Goal: Task Accomplishment & Management: Use online tool/utility

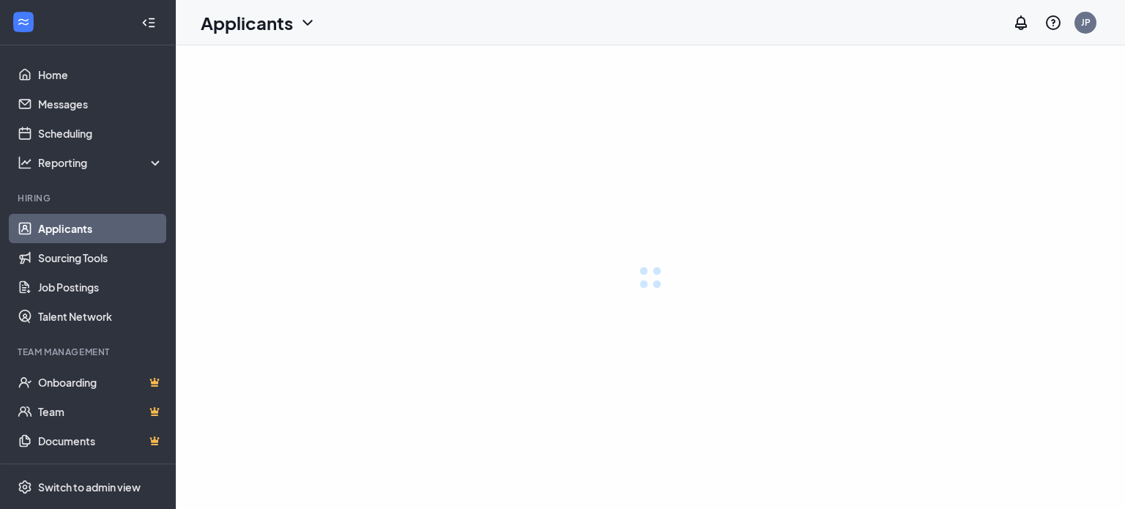
click at [0, 83] on ul "Home Messages Scheduling Reporting Hiring Applicants Sourcing Tools Job Posting…" at bounding box center [87, 267] width 175 height 445
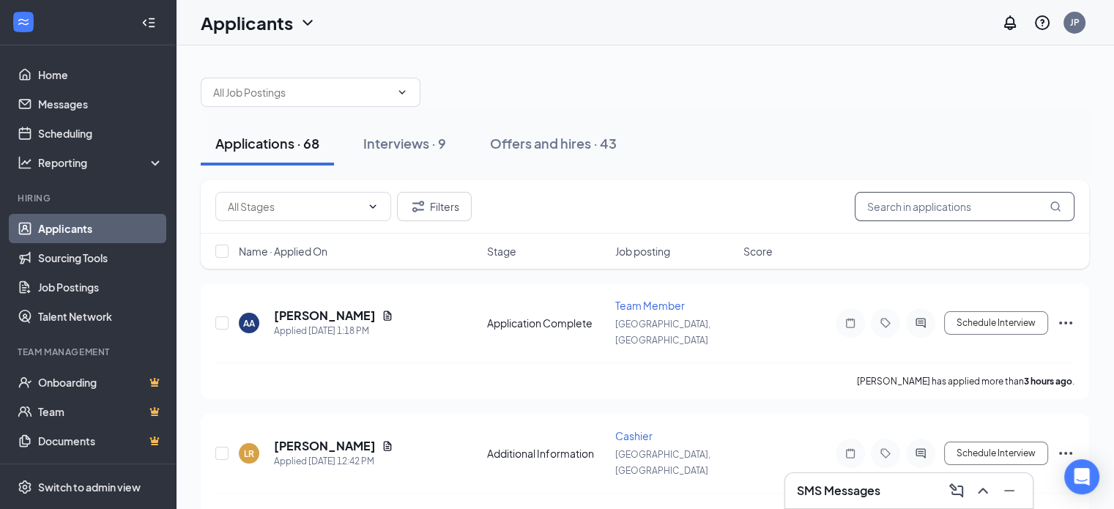
click at [932, 203] on input "text" at bounding box center [965, 206] width 220 height 29
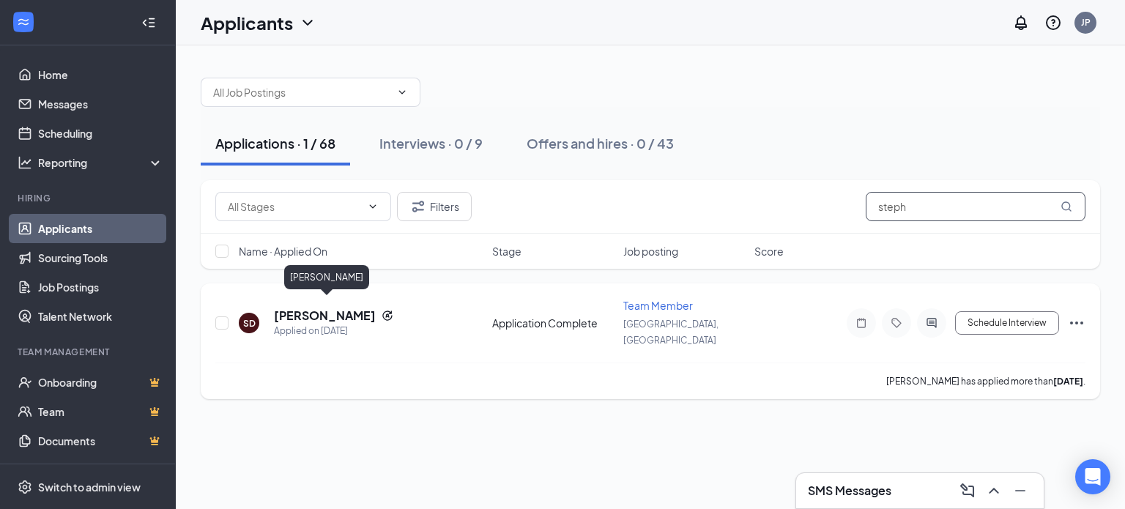
type input "steph"
click at [357, 308] on h5 "[PERSON_NAME]" at bounding box center [325, 316] width 102 height 16
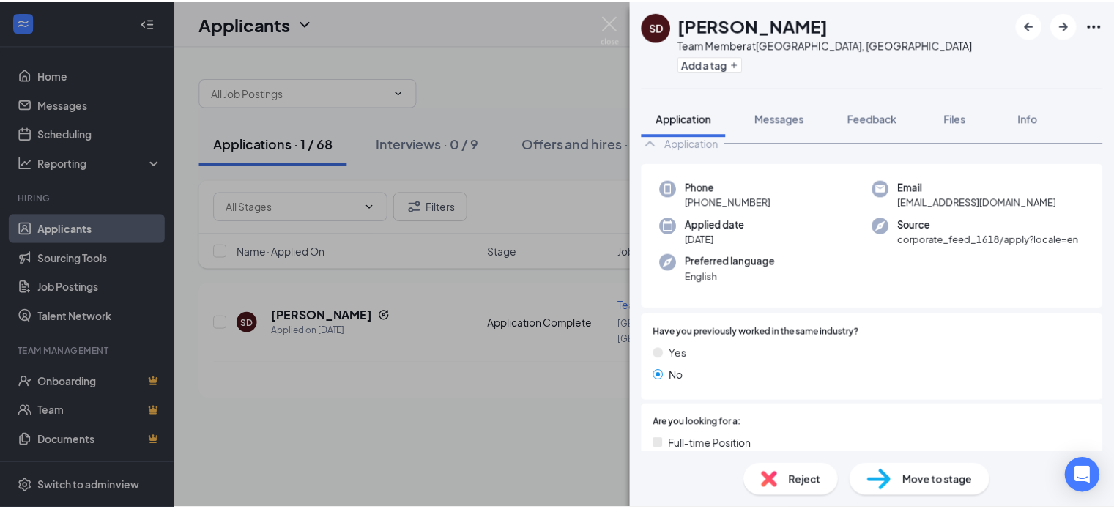
scroll to position [81, 0]
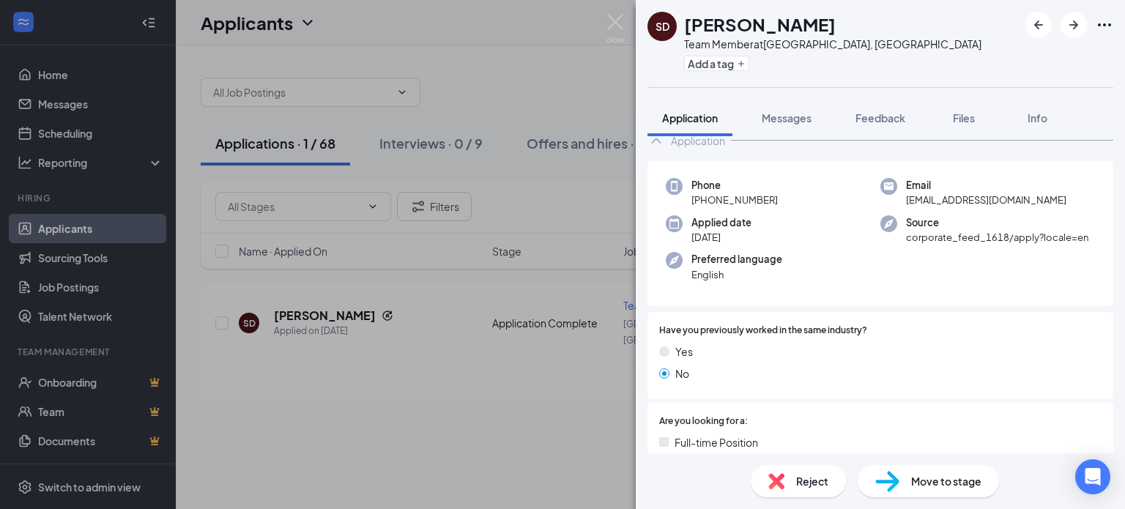
click at [932, 476] on span "Move to stage" at bounding box center [946, 481] width 70 height 16
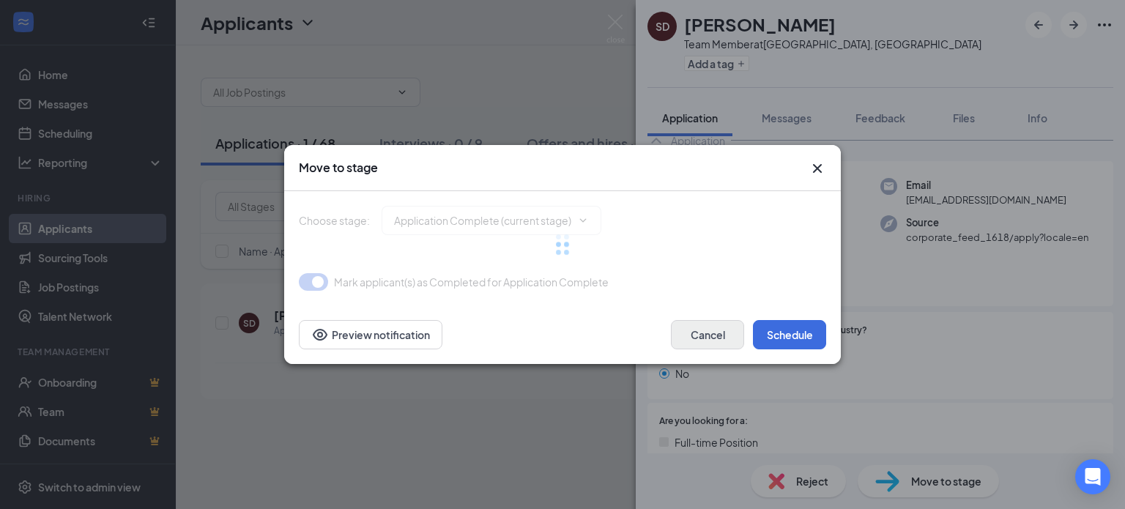
type input "Onsite Interview (next stage)"
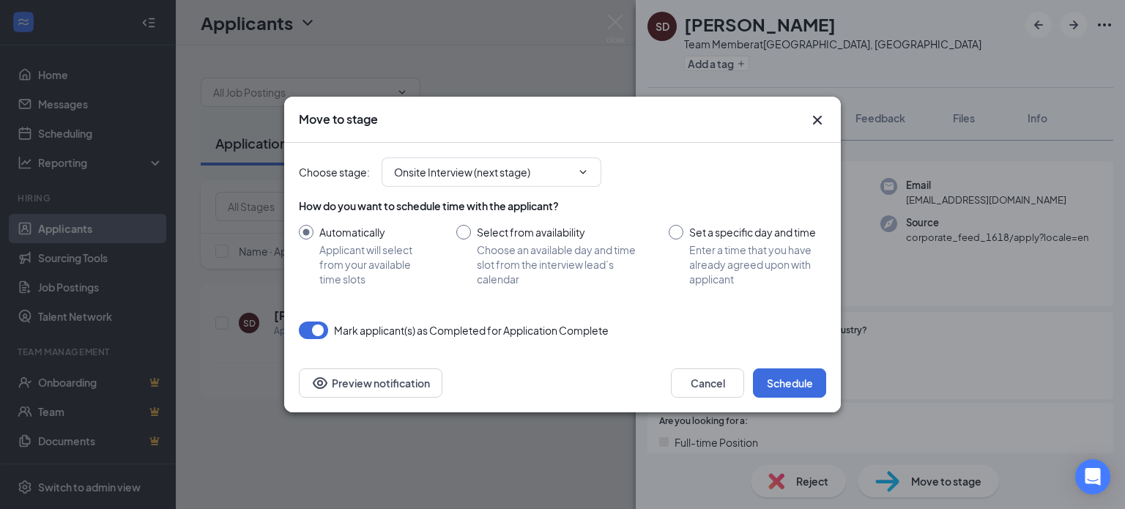
click at [826, 389] on div "Cancel Schedule Preview notification" at bounding box center [562, 383] width 557 height 59
click at [793, 376] on button "Schedule" at bounding box center [789, 382] width 73 height 29
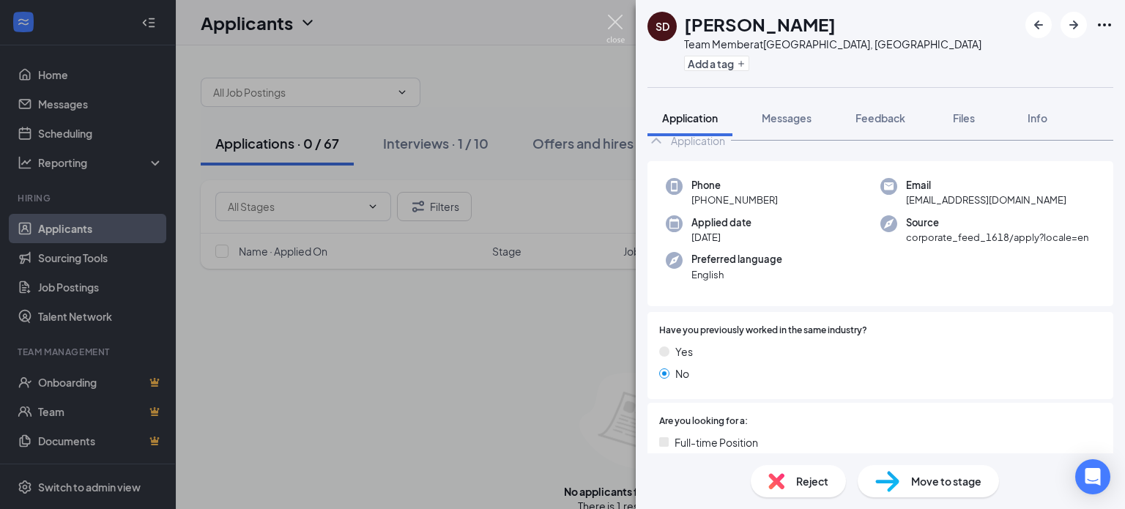
click at [620, 31] on img at bounding box center [615, 29] width 18 height 29
